Goal: Information Seeking & Learning: Learn about a topic

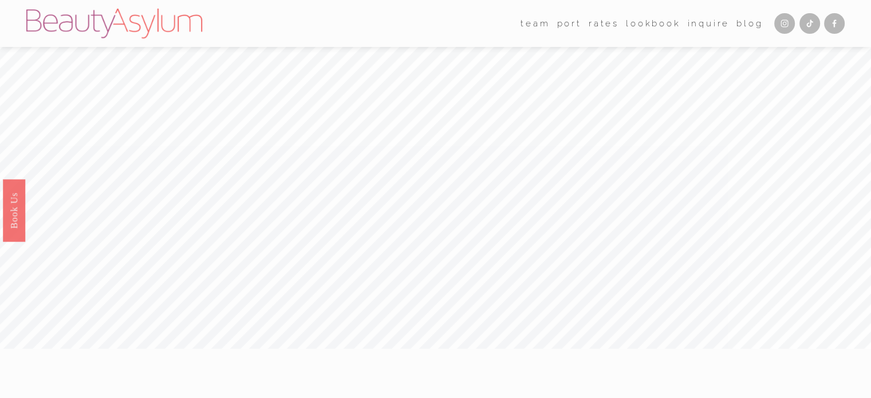
click at [607, 24] on link "Rates" at bounding box center [604, 23] width 30 height 17
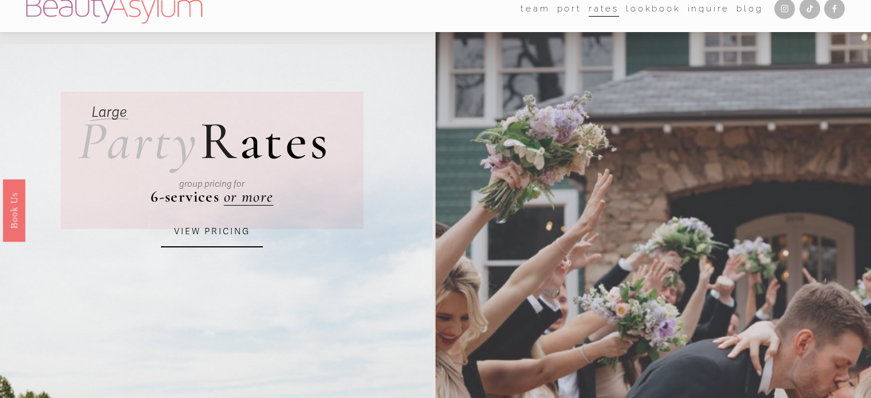
scroll to position [16, 0]
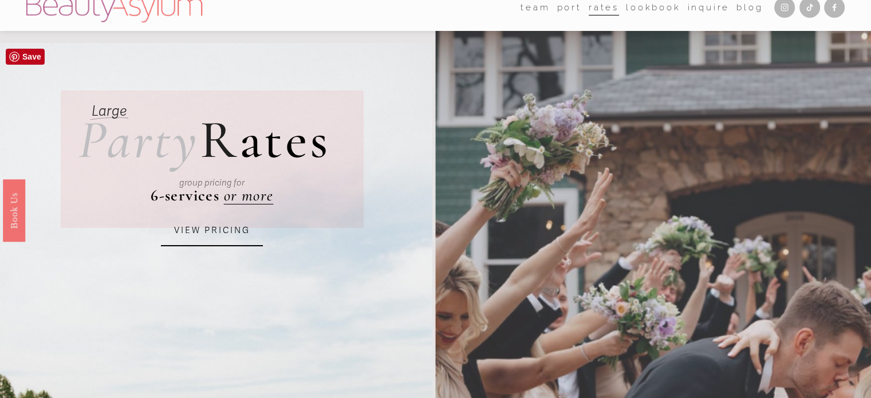
click at [224, 235] on link "VIEW PRICING" at bounding box center [212, 230] width 102 height 31
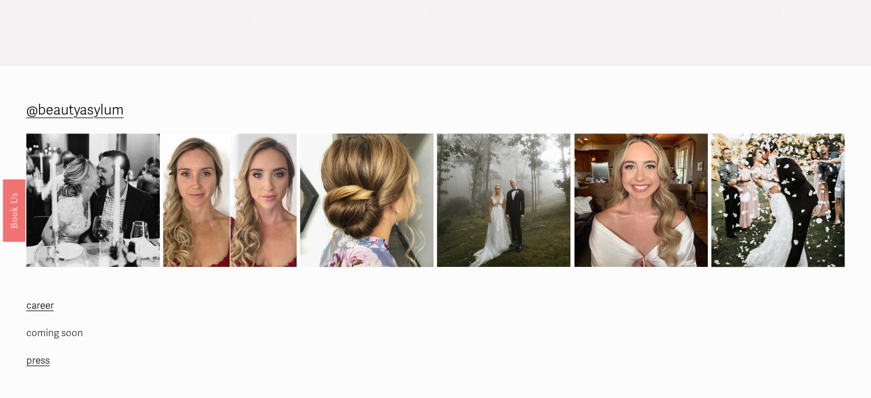
scroll to position [1072, 0]
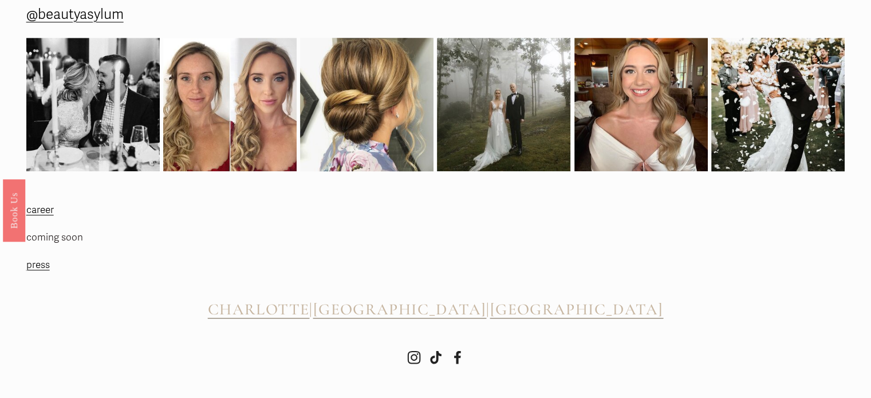
click at [428, 318] on div "CHARLOTTE | ATLANTA | CHARLESTON" at bounding box center [435, 309] width 819 height 41
click at [447, 313] on span "[GEOGRAPHIC_DATA]" at bounding box center [399, 308] width 173 height 19
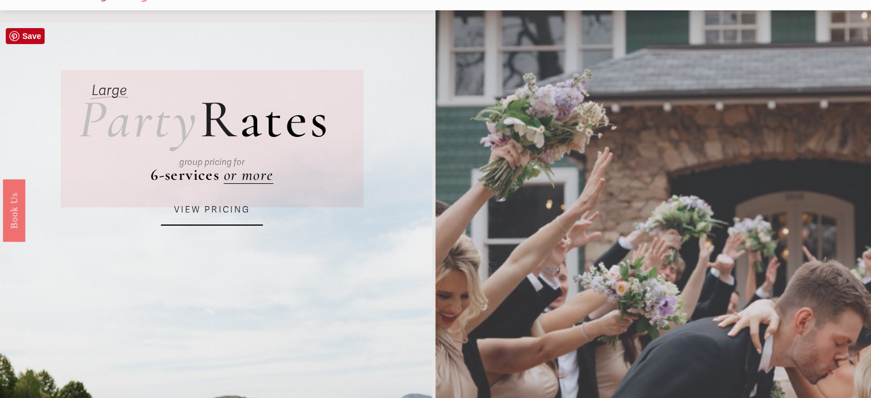
scroll to position [0, 0]
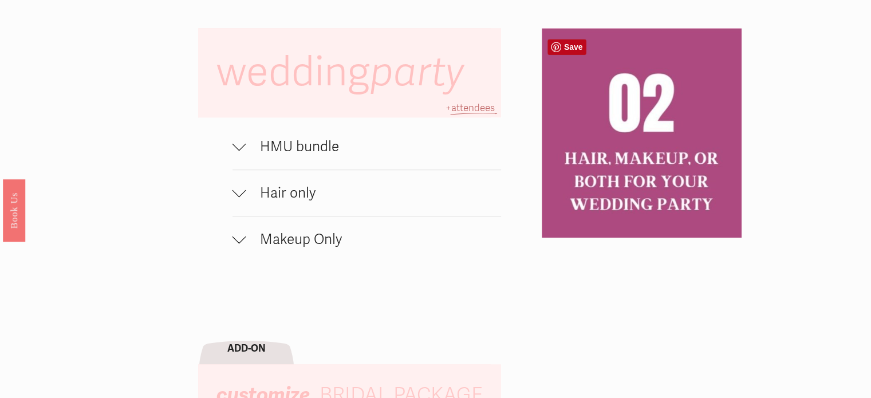
scroll to position [780, 0]
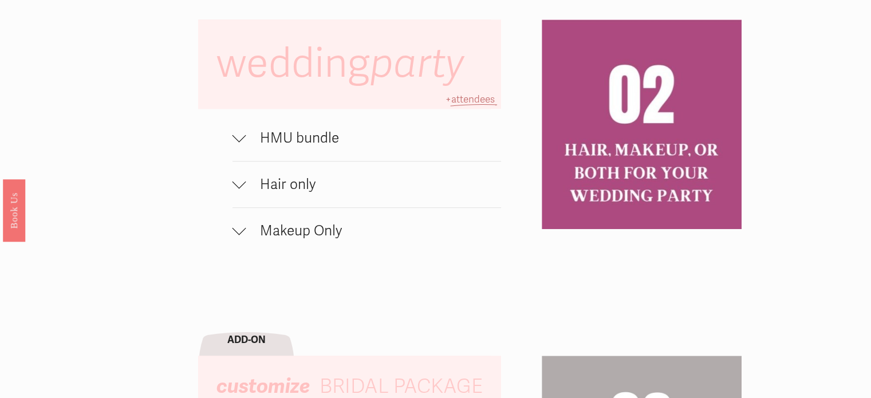
click at [273, 146] on span "HMU bundle" at bounding box center [373, 137] width 255 height 17
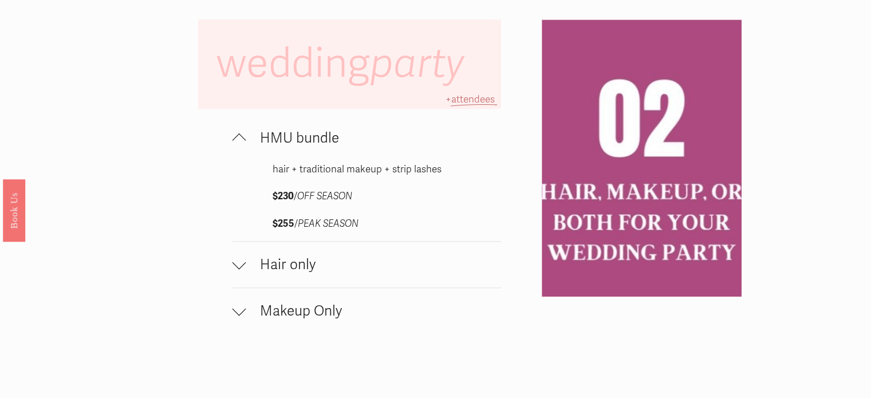
click at [266, 143] on span "HMU bundle" at bounding box center [373, 137] width 255 height 17
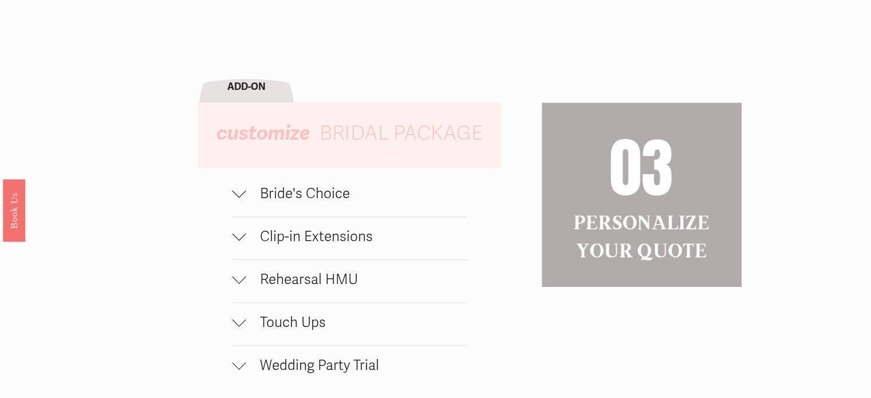
scroll to position [1094, 0]
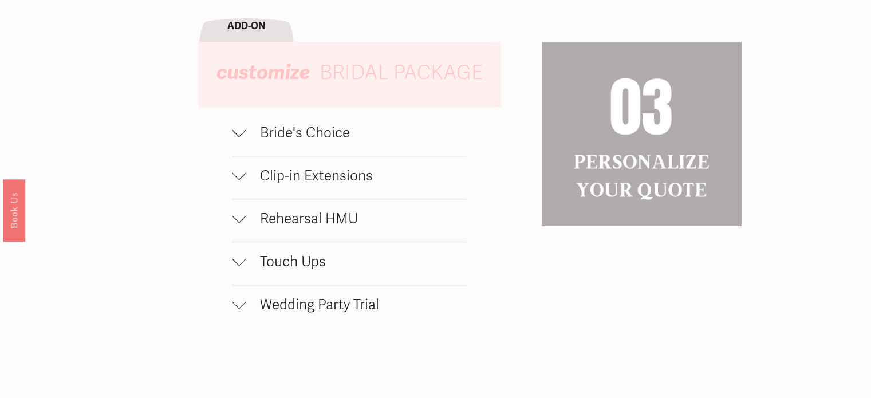
click at [259, 139] on span "Bride's Choice" at bounding box center [356, 132] width 220 height 17
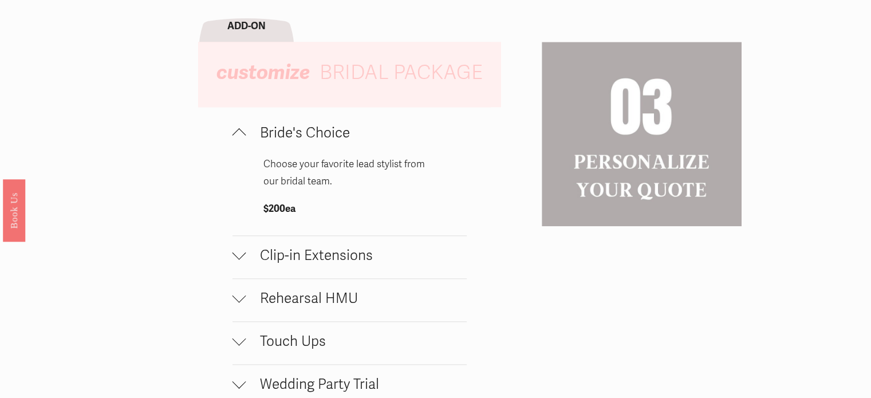
click at [259, 139] on span "Bride's Choice" at bounding box center [356, 132] width 220 height 17
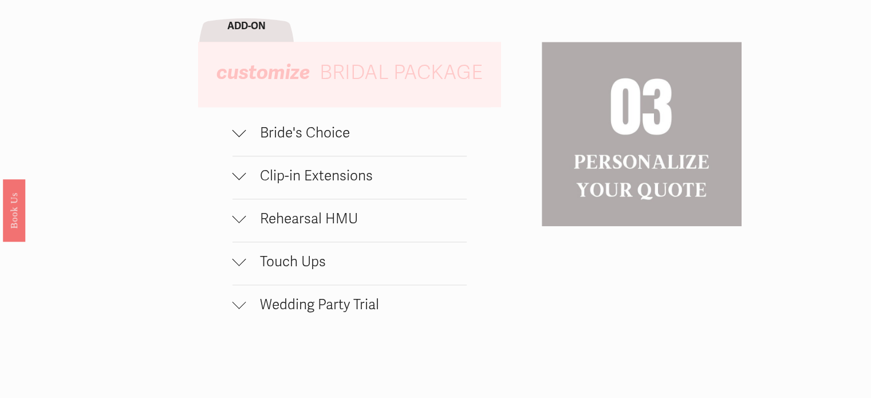
click at [258, 222] on span "Rehearsal HMU" at bounding box center [356, 218] width 220 height 17
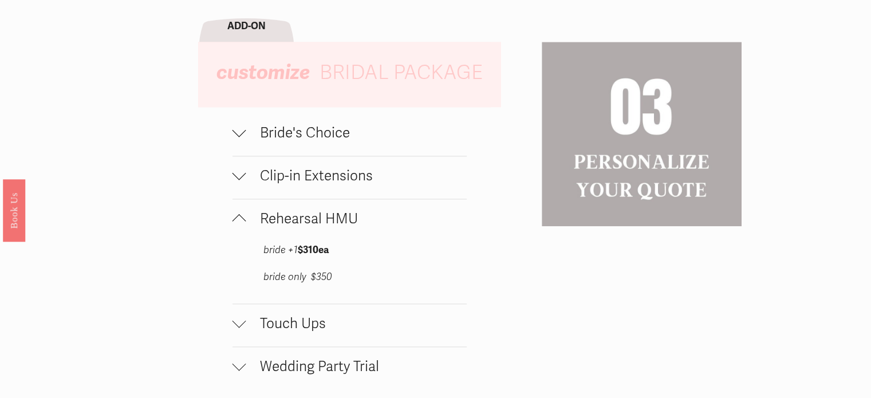
click at [258, 222] on span "Rehearsal HMU" at bounding box center [356, 218] width 220 height 17
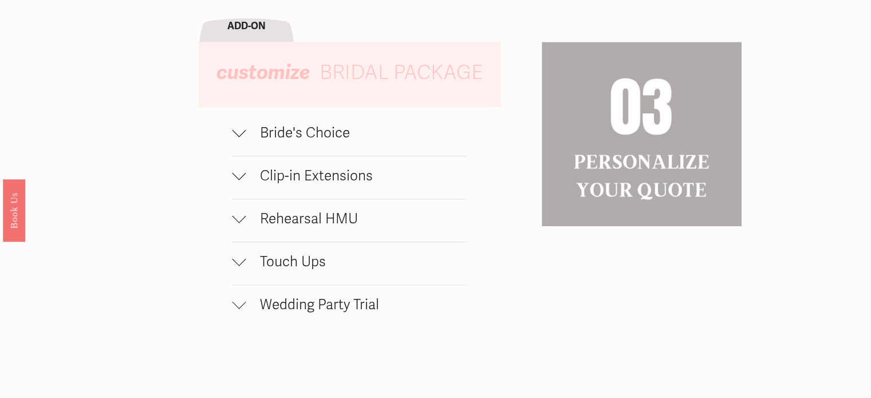
click at [258, 222] on span "Rehearsal HMU" at bounding box center [356, 218] width 220 height 17
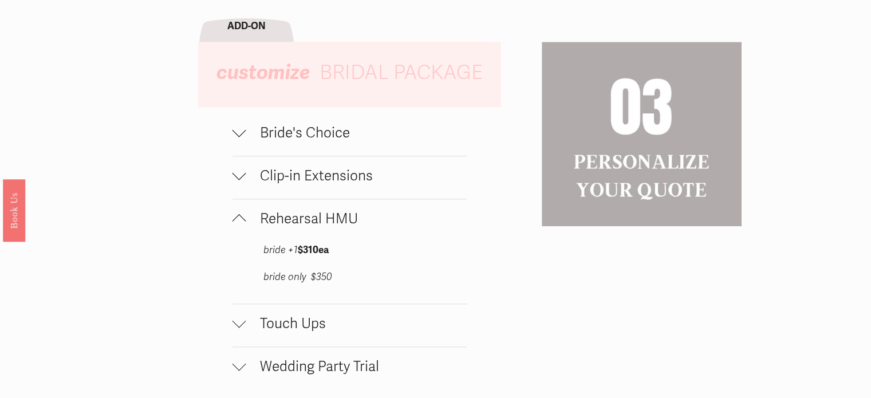
click at [258, 222] on span "Rehearsal HMU" at bounding box center [356, 218] width 220 height 17
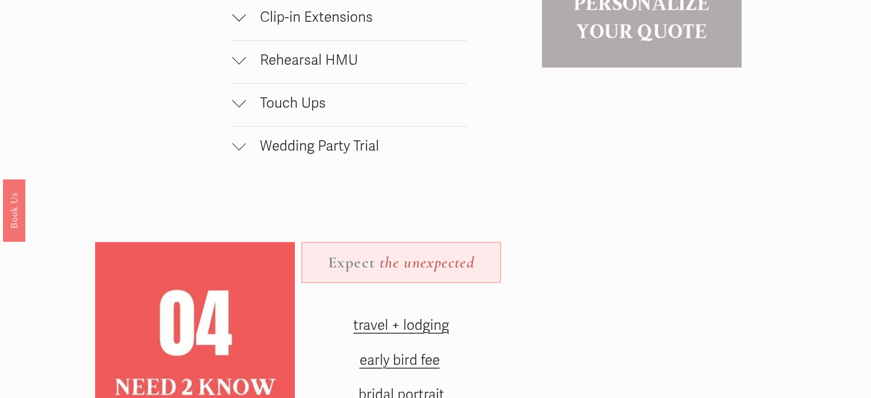
scroll to position [1253, 0]
click at [266, 143] on span "Wedding Party Trial" at bounding box center [356, 145] width 220 height 17
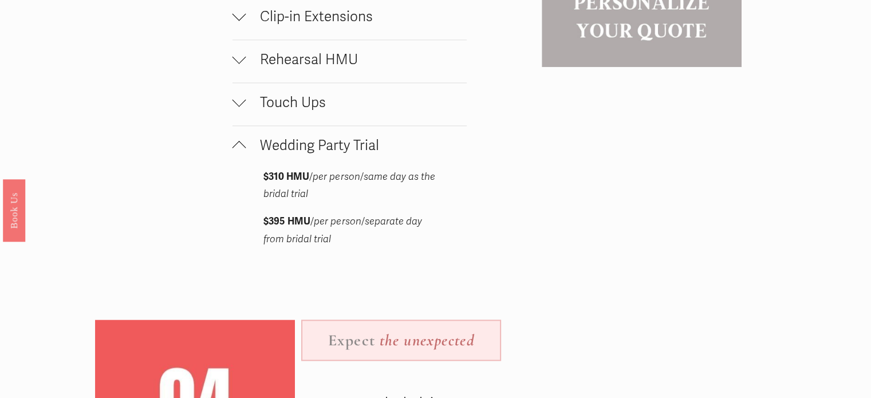
click at [271, 148] on span "Wedding Party Trial" at bounding box center [356, 145] width 220 height 17
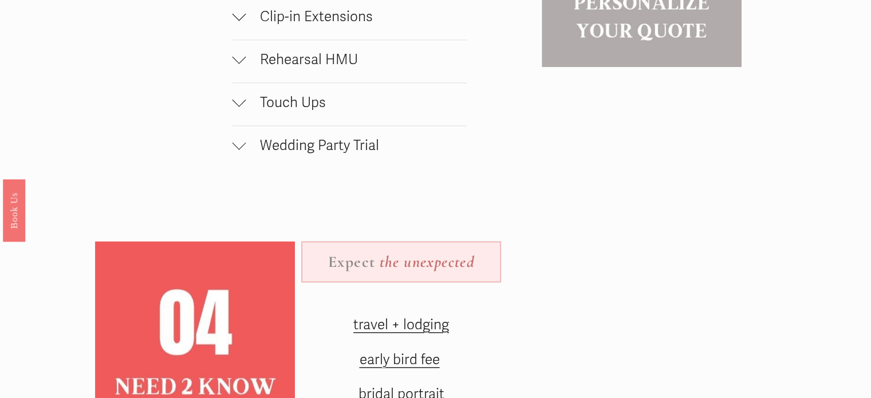
scroll to position [1468, 0]
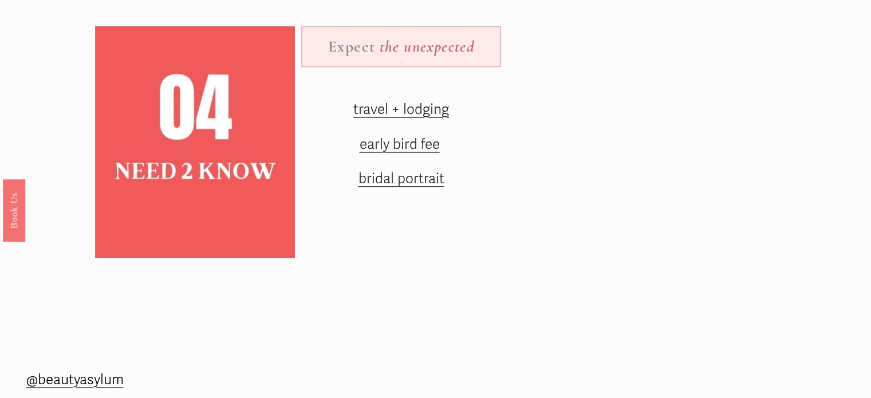
click at [397, 153] on span "early bird fee" at bounding box center [399, 144] width 80 height 17
click at [378, 112] on span "travel + lodging" at bounding box center [401, 109] width 96 height 17
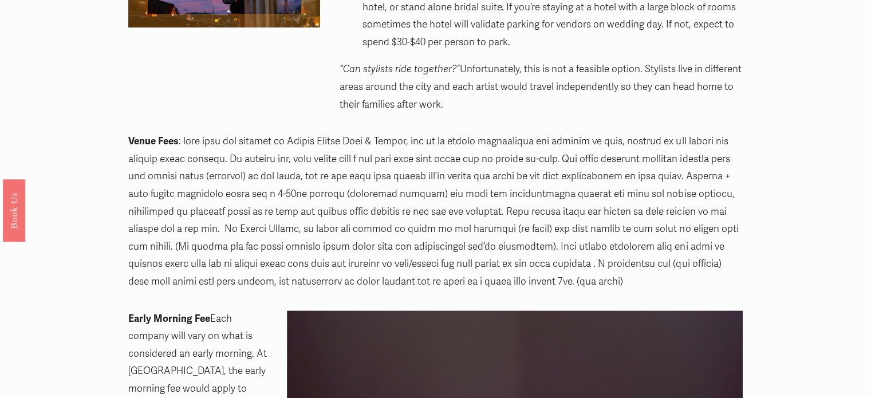
scroll to position [506, 0]
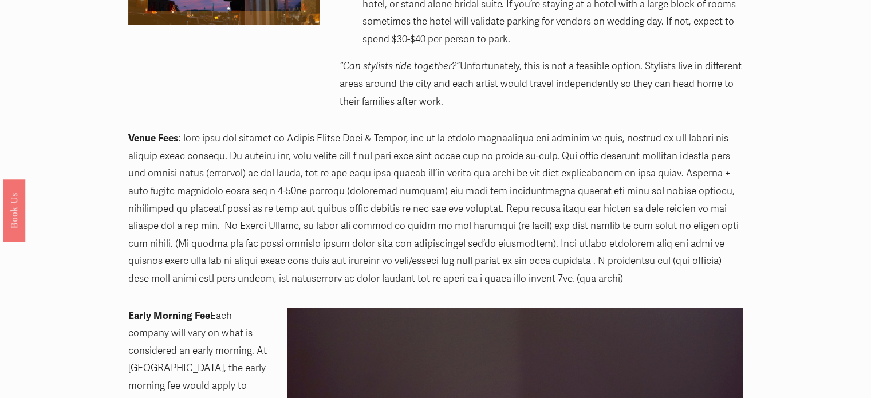
click at [397, 153] on p "Venue Fees" at bounding box center [435, 208] width 614 height 157
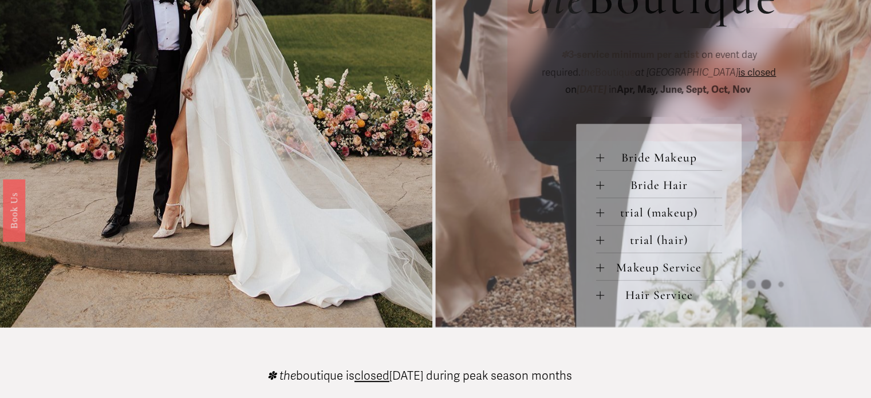
scroll to position [487, 0]
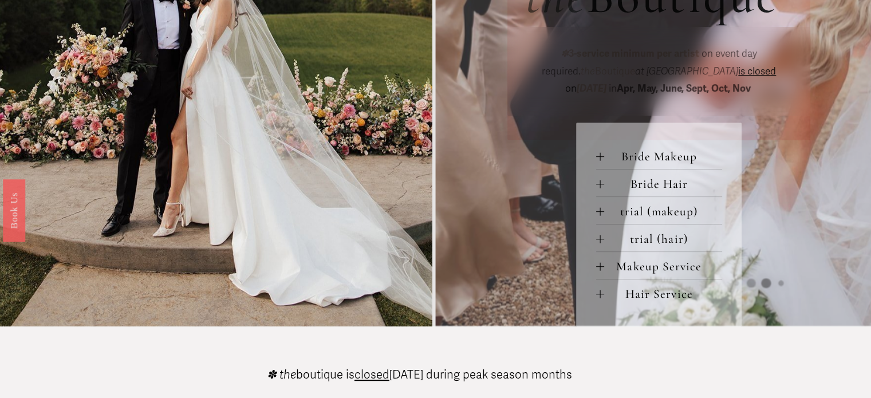
click at [642, 160] on span "Bride Makeup" at bounding box center [663, 156] width 118 height 15
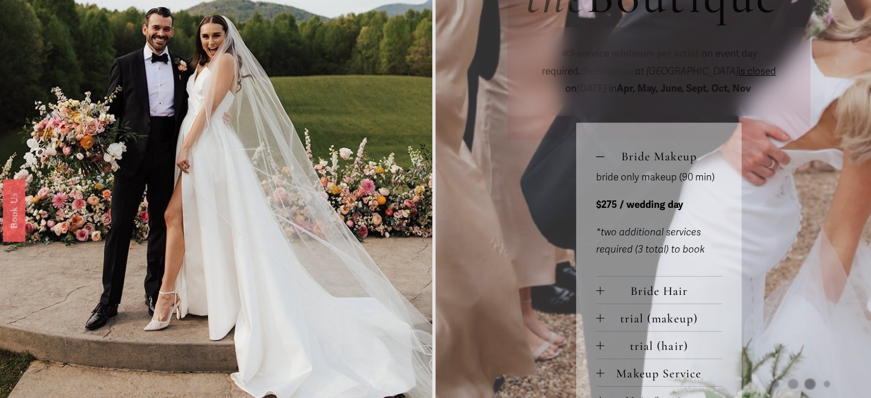
click at [642, 160] on span "Bride Makeup" at bounding box center [663, 156] width 118 height 15
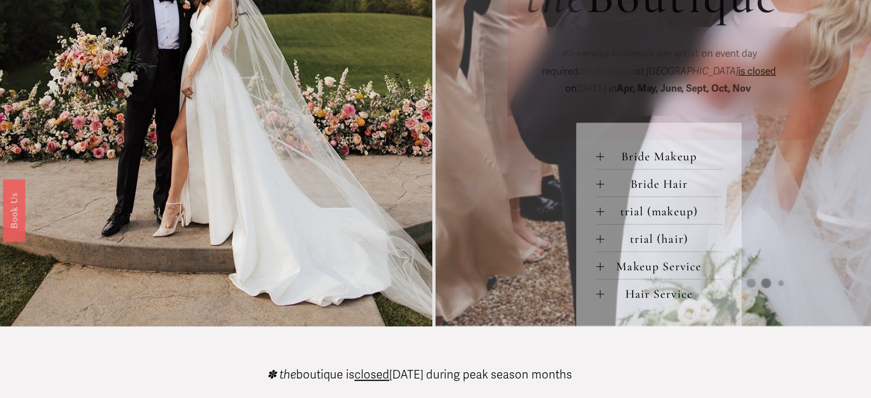
click at [638, 186] on span "Bride Hair" at bounding box center [663, 183] width 118 height 15
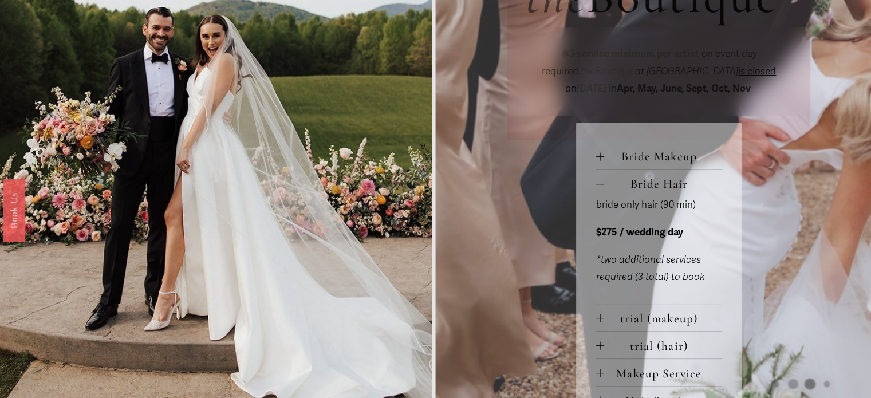
click at [638, 186] on span "Bride Hair" at bounding box center [663, 183] width 118 height 15
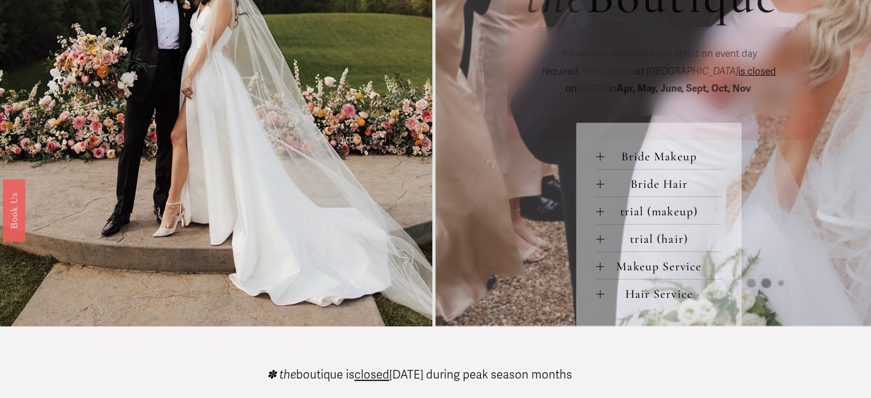
click at [631, 155] on span "Bride Makeup" at bounding box center [663, 156] width 118 height 15
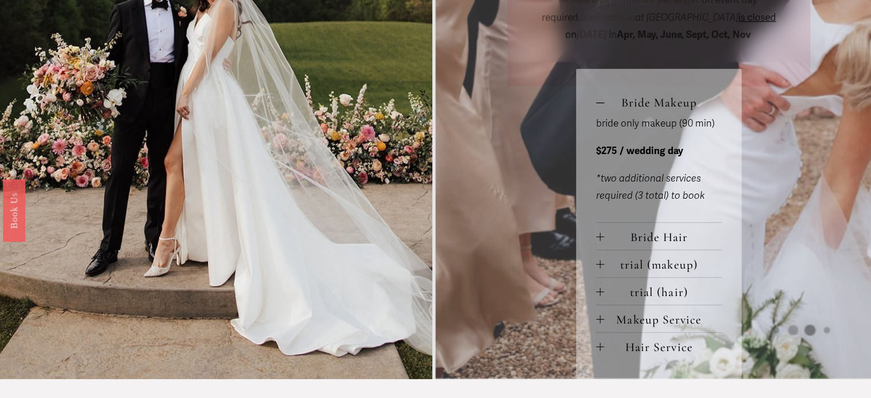
scroll to position [542, 0]
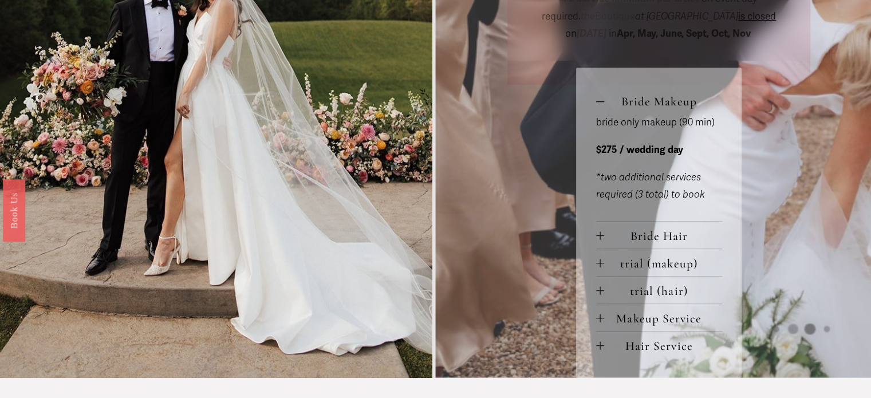
click at [602, 231] on button "Bride Hair" at bounding box center [659, 235] width 126 height 27
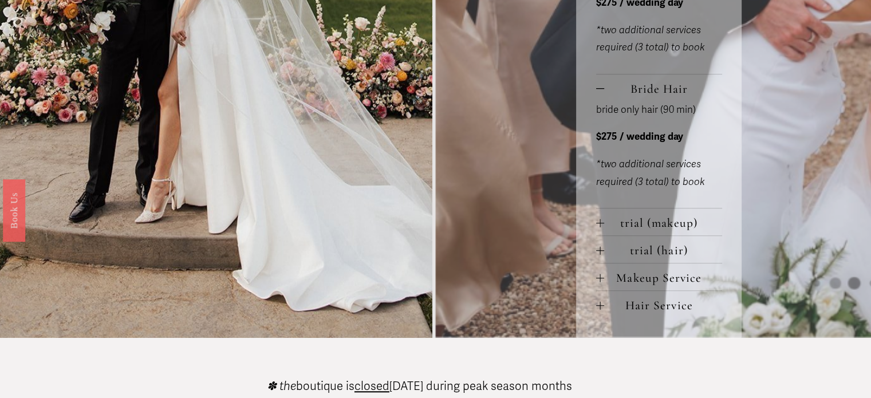
scroll to position [688, 0]
click at [655, 282] on span "Makeup Service" at bounding box center [663, 278] width 118 height 15
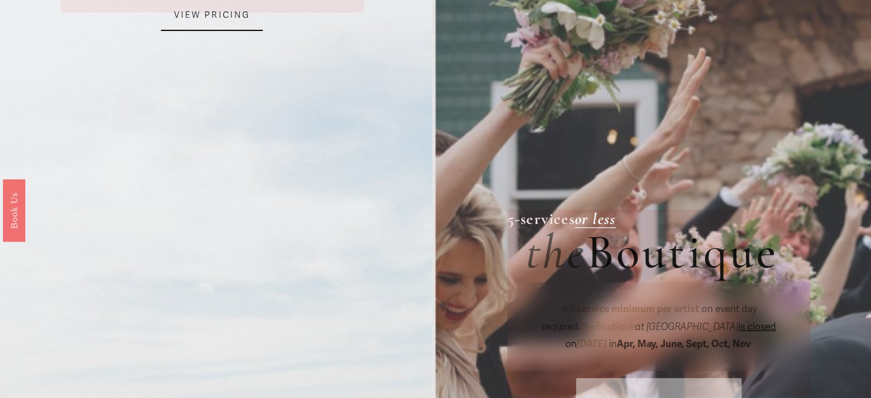
scroll to position [112, 0]
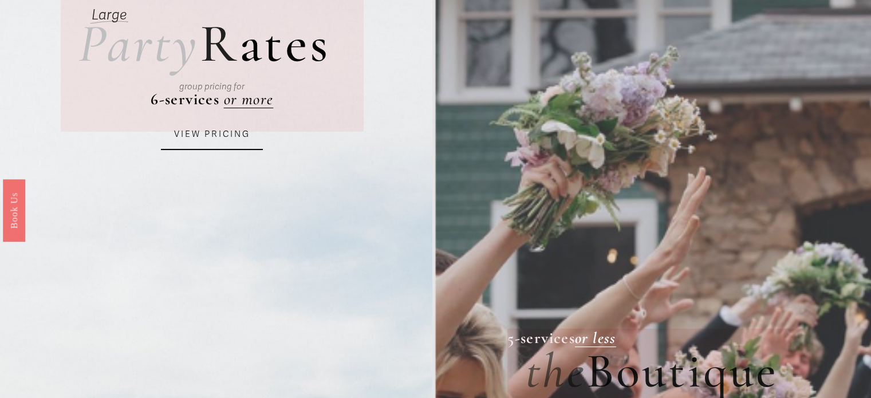
click at [208, 142] on link "VIEW PRICING" at bounding box center [212, 134] width 102 height 31
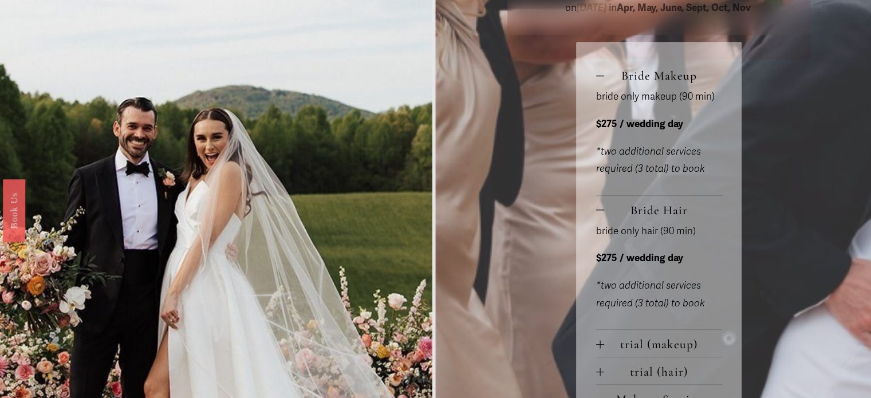
scroll to position [568, 0]
click at [596, 75] on div at bounding box center [600, 75] width 8 height 8
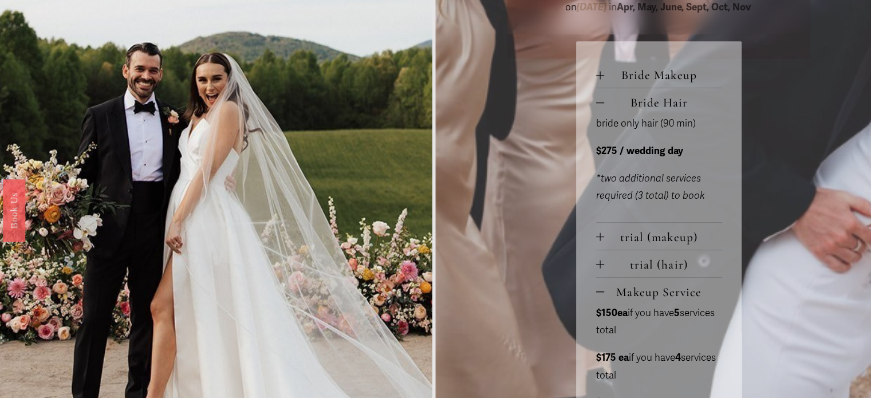
click at [602, 107] on div at bounding box center [600, 102] width 8 height 8
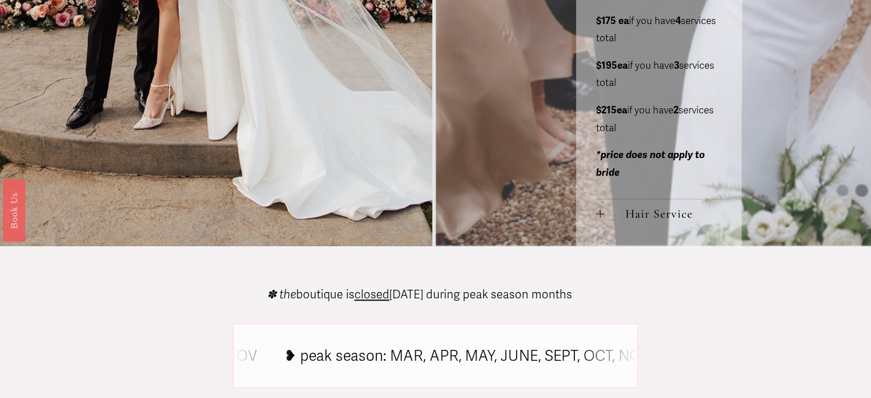
scroll to position [799, 0]
click at [628, 217] on span "Hair Service" at bounding box center [663, 213] width 118 height 15
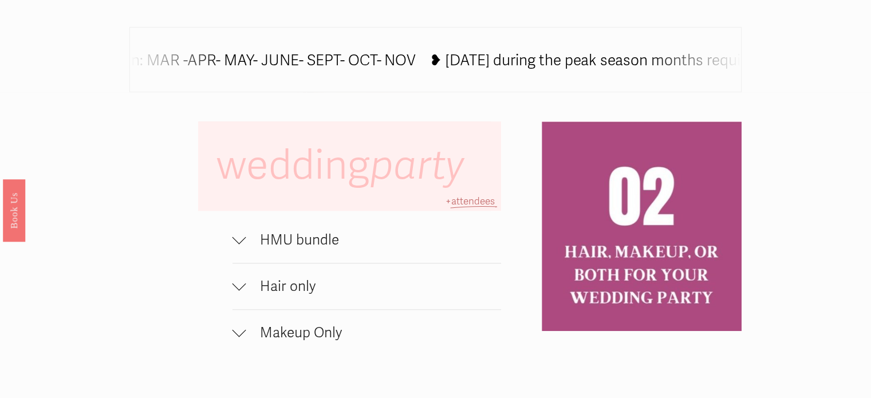
scroll to position [776, 0]
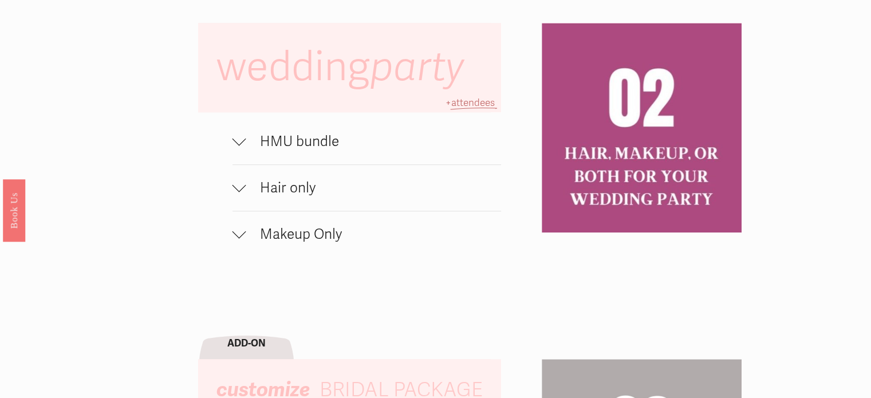
click at [298, 148] on span "HMU bundle" at bounding box center [373, 141] width 255 height 17
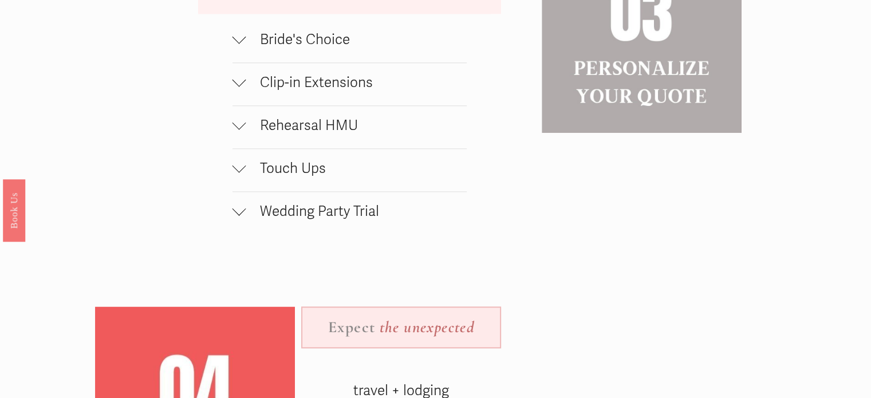
scroll to position [1246, 0]
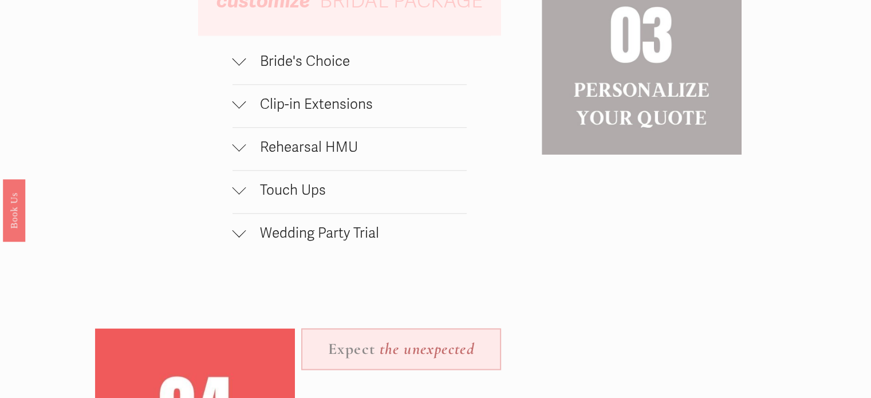
click at [339, 82] on button "Bride's Choice" at bounding box center [349, 63] width 234 height 42
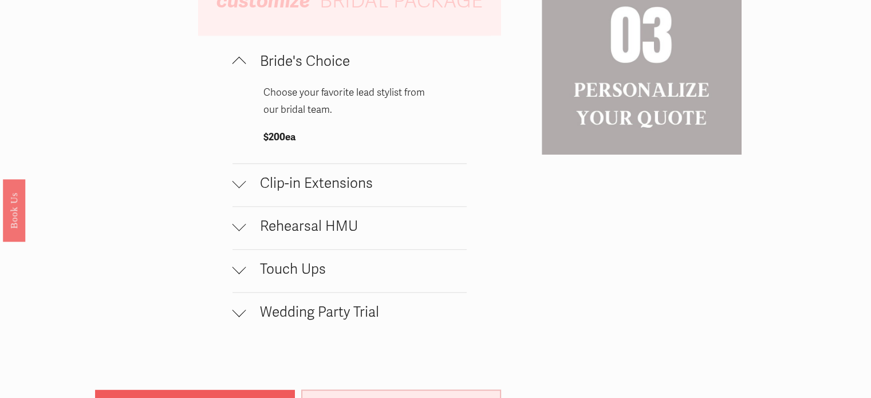
click at [317, 70] on span "Bride's Choice" at bounding box center [356, 61] width 220 height 17
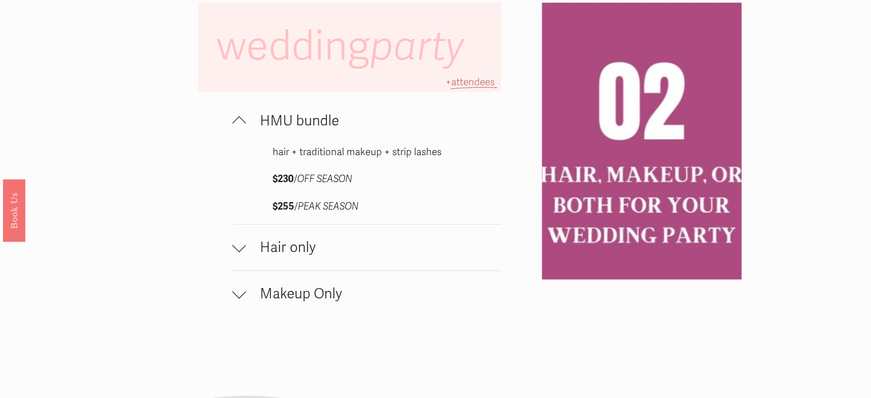
scroll to position [797, 0]
click at [244, 252] on div at bounding box center [239, 247] width 14 height 14
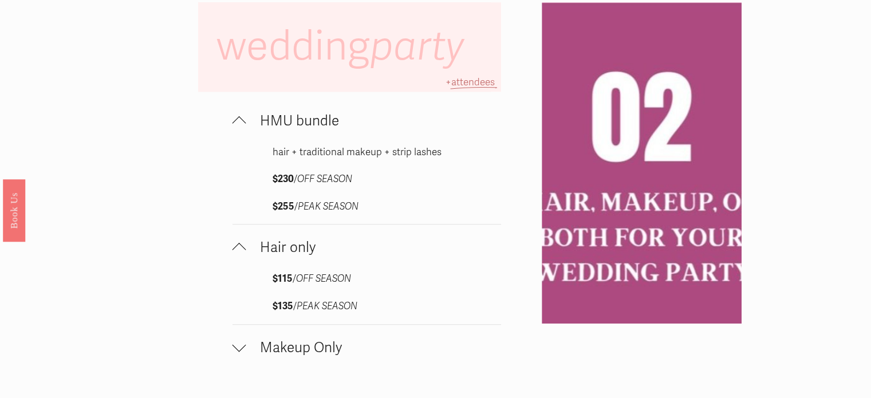
click at [244, 252] on div at bounding box center [239, 247] width 14 height 14
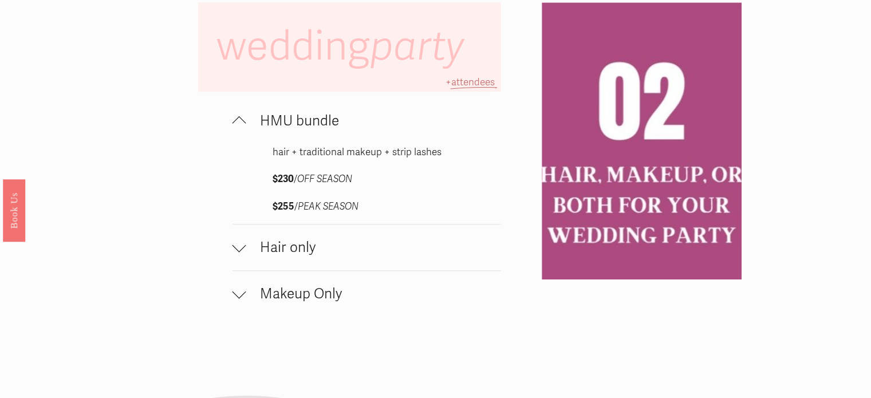
click at [238, 298] on div at bounding box center [239, 292] width 14 height 14
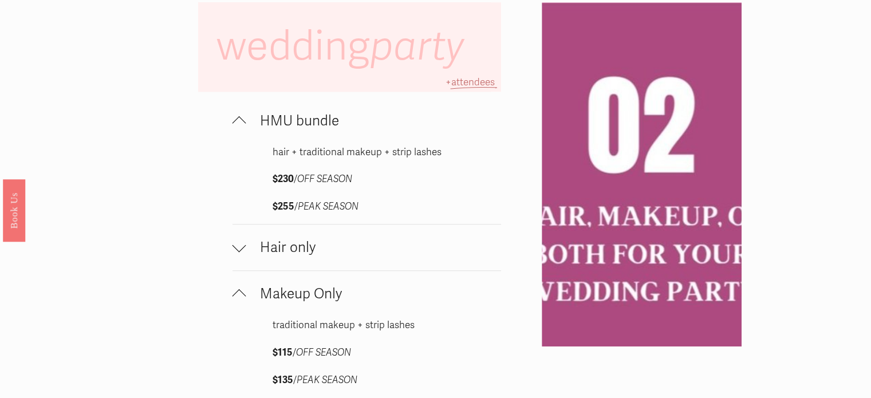
click at [238, 298] on div at bounding box center [239, 297] width 14 height 14
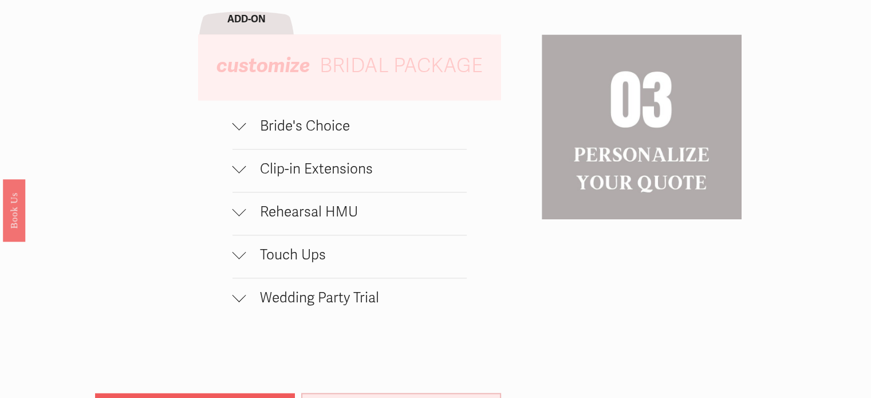
scroll to position [1186, 0]
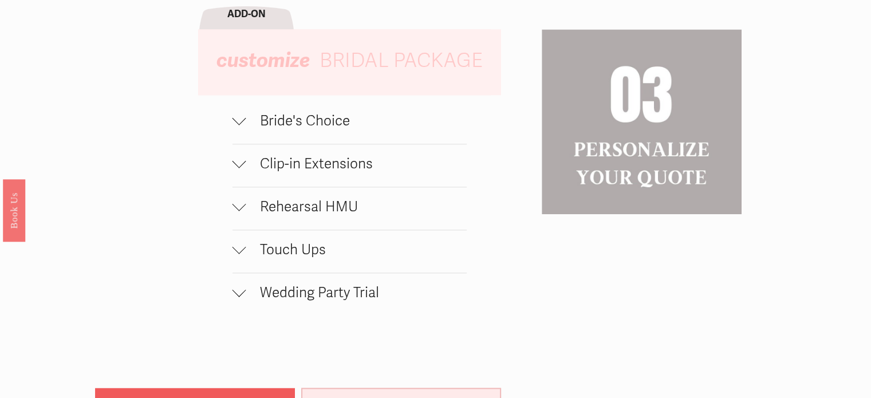
click at [314, 206] on span "Rehearsal HMU" at bounding box center [356, 206] width 220 height 17
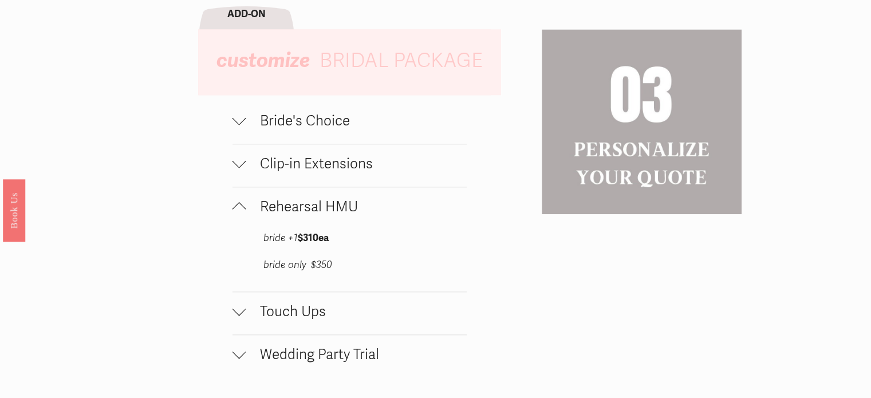
click at [314, 206] on span "Rehearsal HMU" at bounding box center [356, 206] width 220 height 17
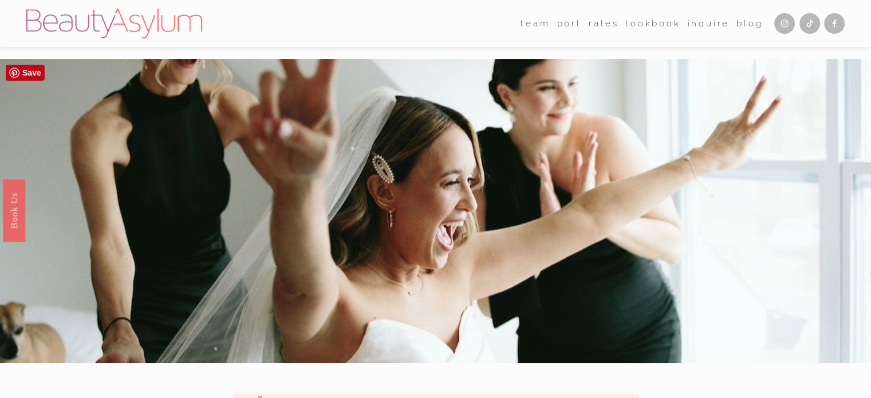
scroll to position [395, 0]
